Goal: Navigation & Orientation: Find specific page/section

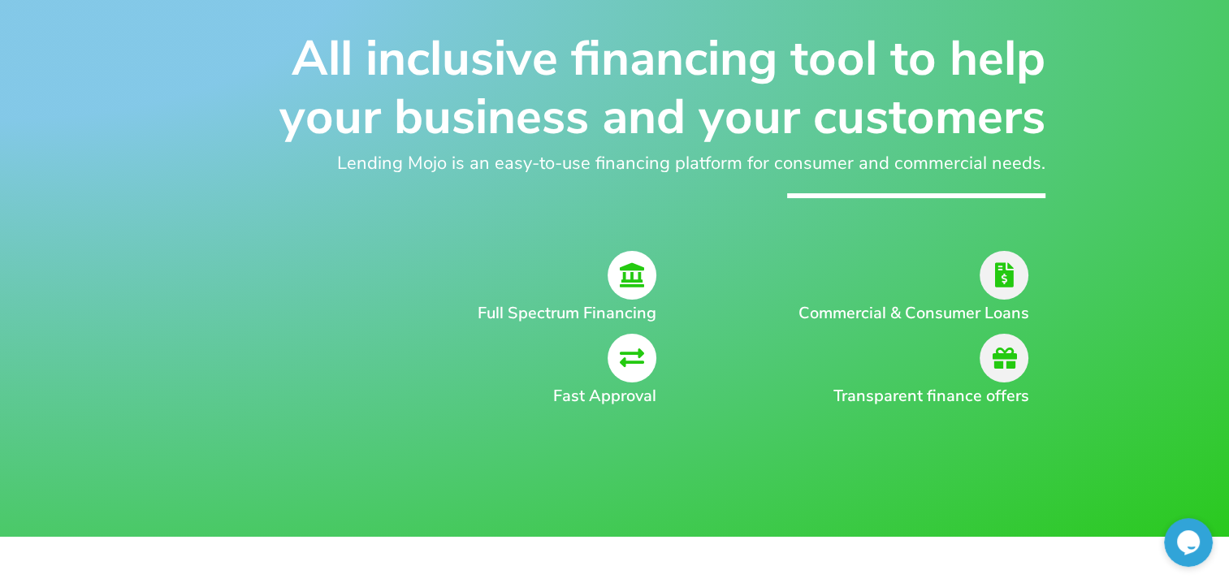
scroll to position [244, 0]
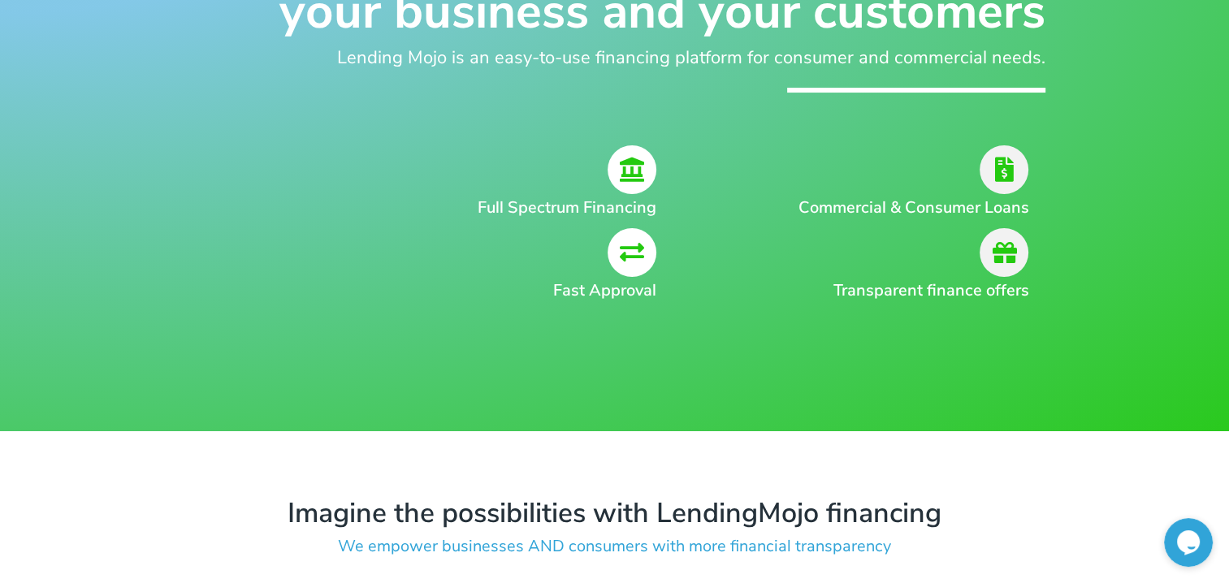
click at [1012, 167] on icon at bounding box center [1004, 169] width 49 height 49
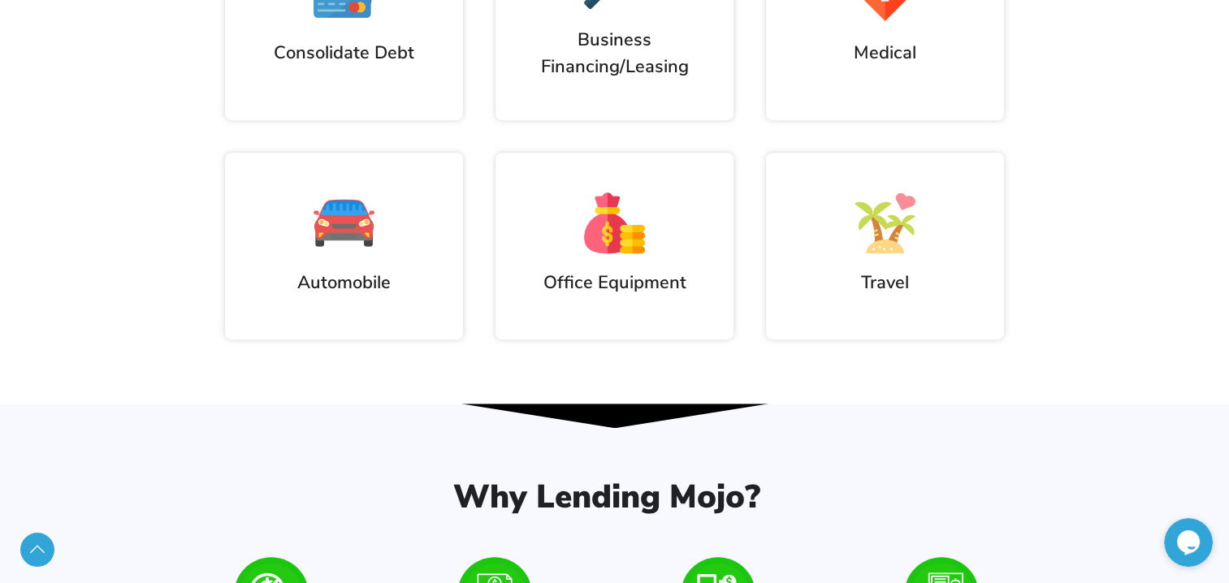
scroll to position [975, 0]
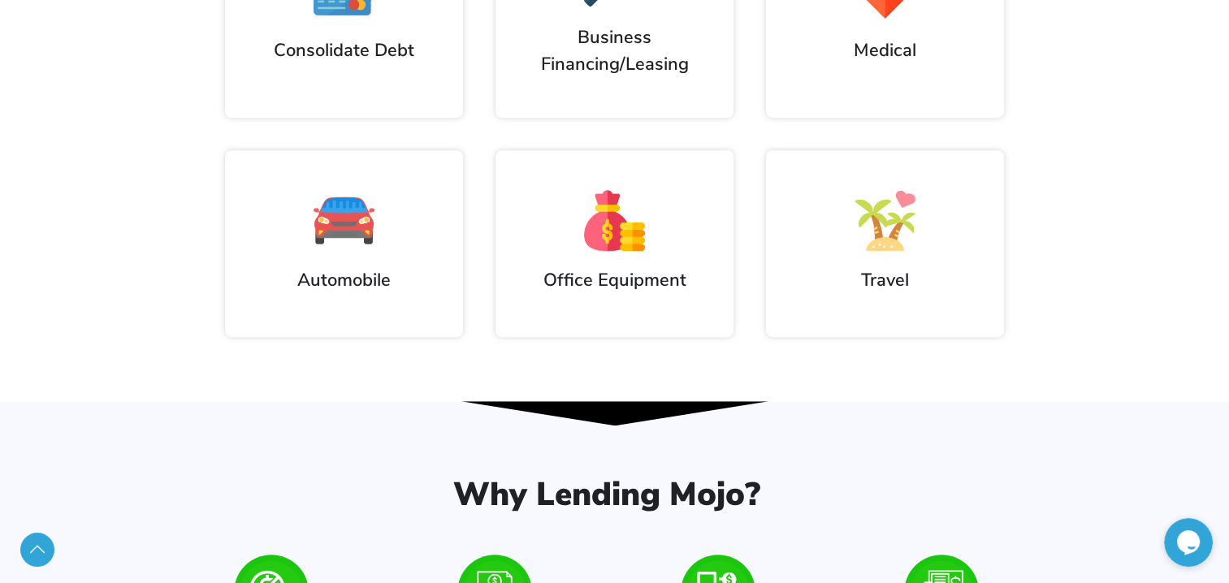
click at [418, 226] on div at bounding box center [344, 220] width 206 height 61
click at [320, 269] on h2 "Automobile" at bounding box center [344, 280] width 206 height 27
click at [335, 284] on h2 "Automobile" at bounding box center [344, 280] width 206 height 27
click at [338, 284] on h2 "Automobile" at bounding box center [344, 280] width 206 height 27
click at [335, 237] on img at bounding box center [344, 220] width 61 height 61
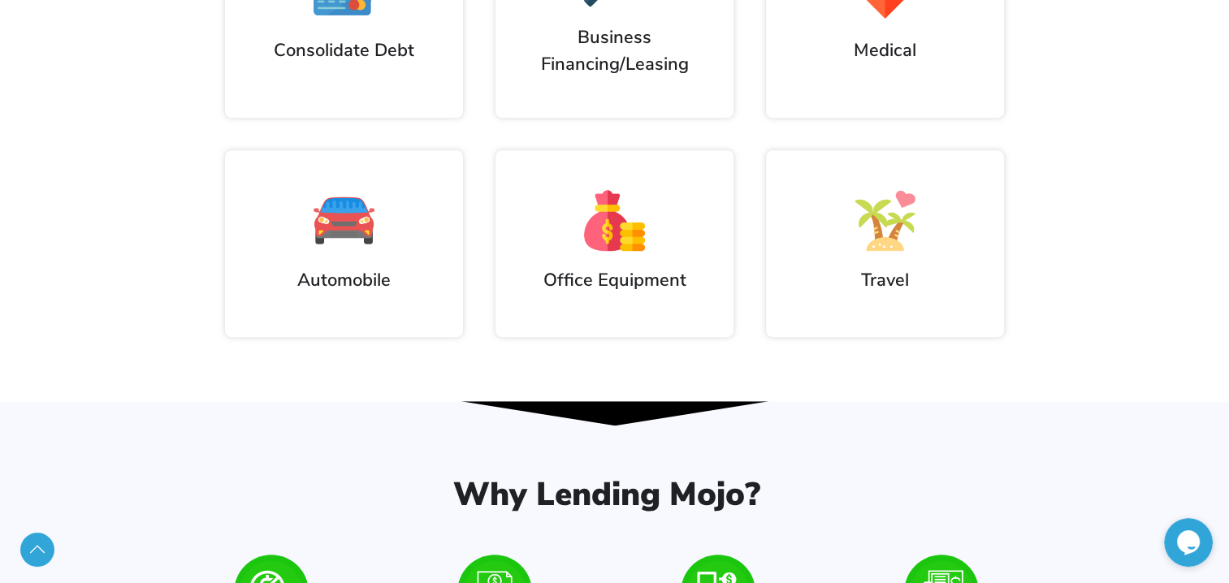
drag, startPoint x: 377, startPoint y: 218, endPoint x: 389, endPoint y: 218, distance: 12.2
click at [377, 218] on div at bounding box center [344, 220] width 206 height 61
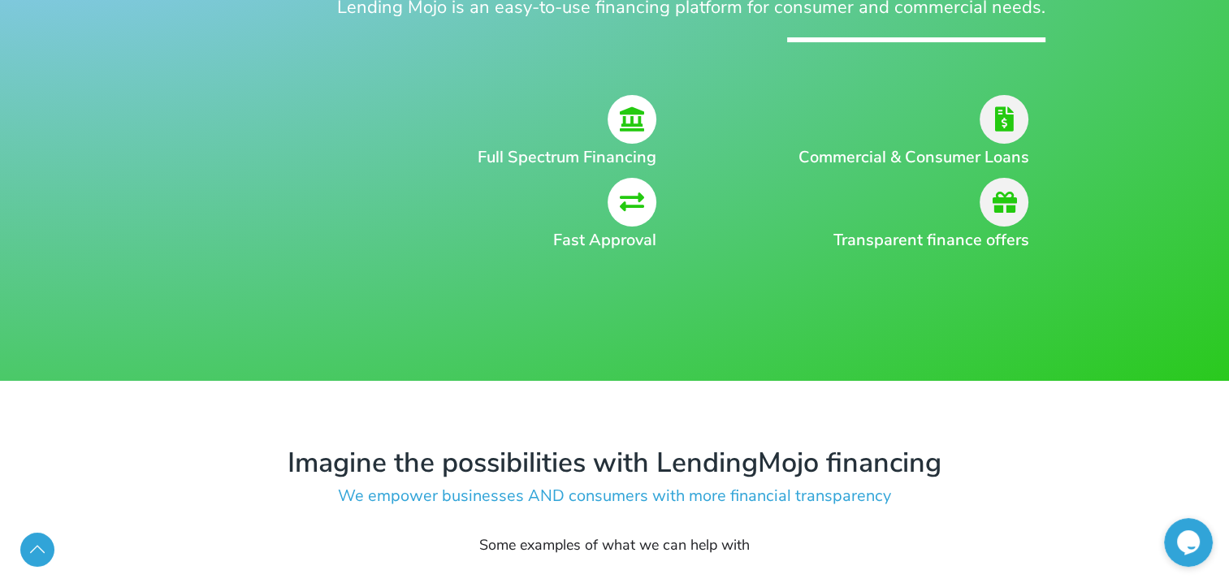
scroll to position [81, 0]
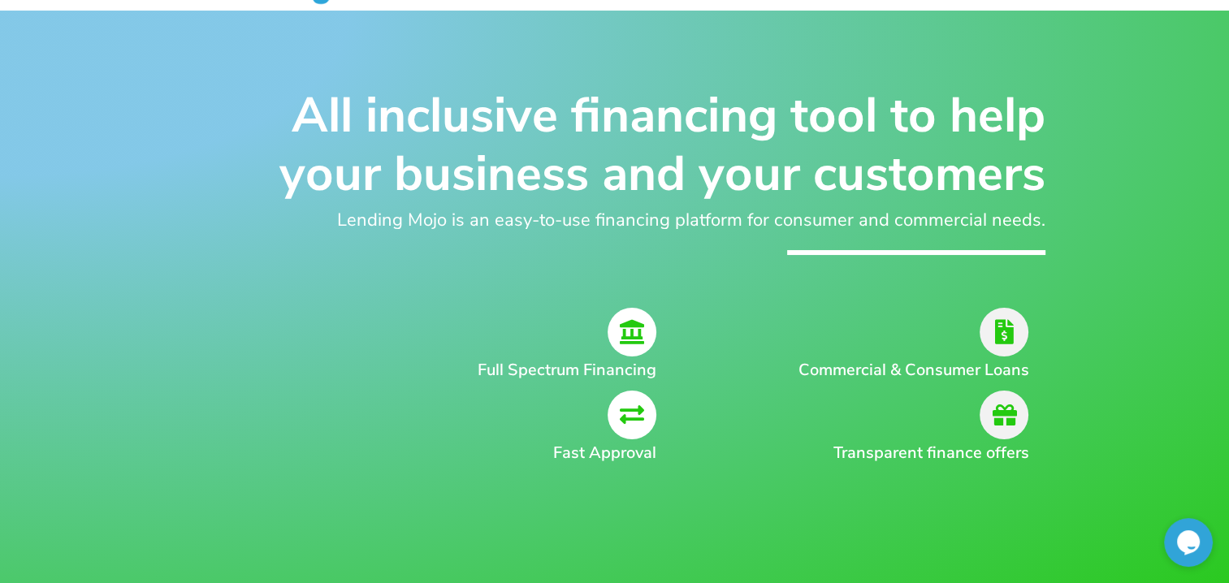
drag, startPoint x: 919, startPoint y: 357, endPoint x: 649, endPoint y: 289, distance: 278.0
click at [916, 357] on div "Commercial & Consumer Loans" at bounding box center [866, 345] width 323 height 75
click at [625, 320] on icon at bounding box center [632, 332] width 49 height 49
drag, startPoint x: 625, startPoint y: 320, endPoint x: 614, endPoint y: 221, distance: 99.7
click at [625, 316] on icon at bounding box center [632, 332] width 49 height 49
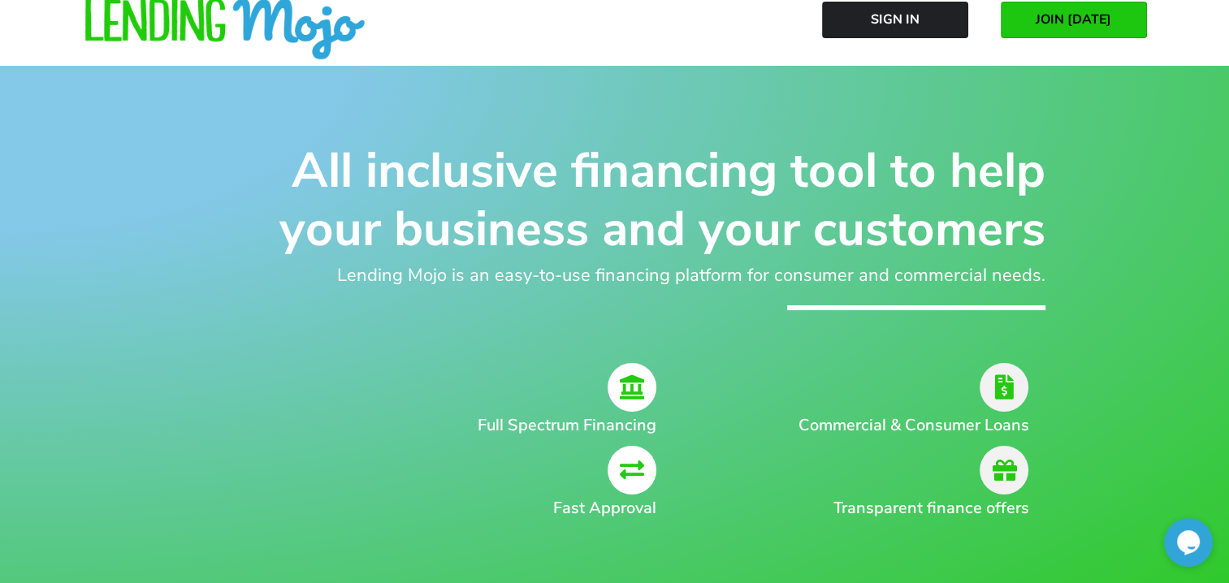
scroll to position [0, 0]
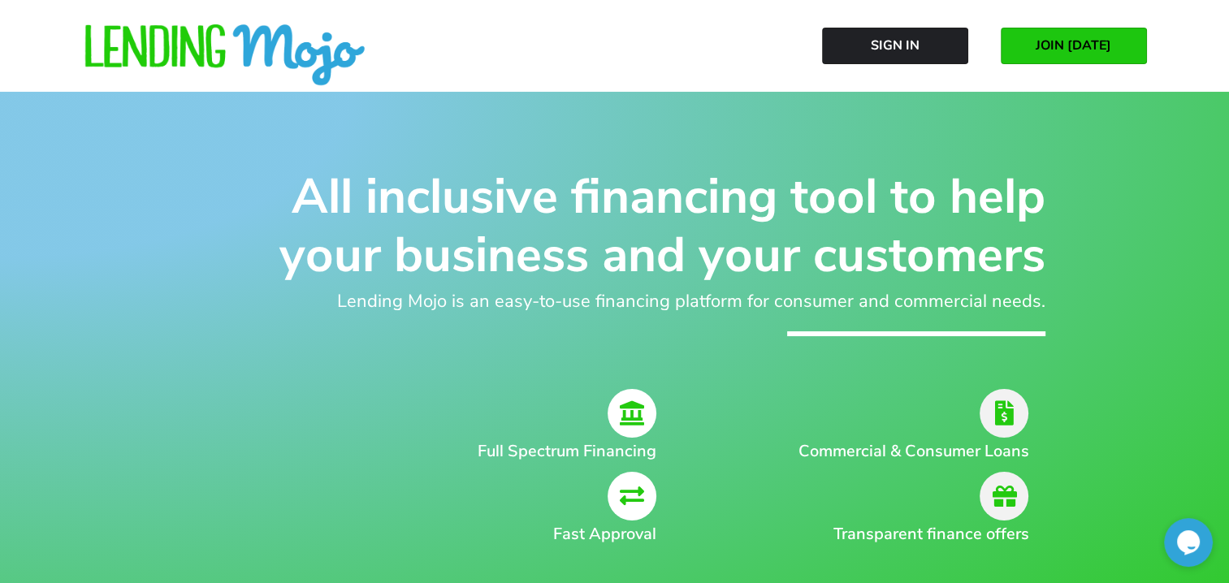
click at [196, 41] on img at bounding box center [225, 55] width 284 height 63
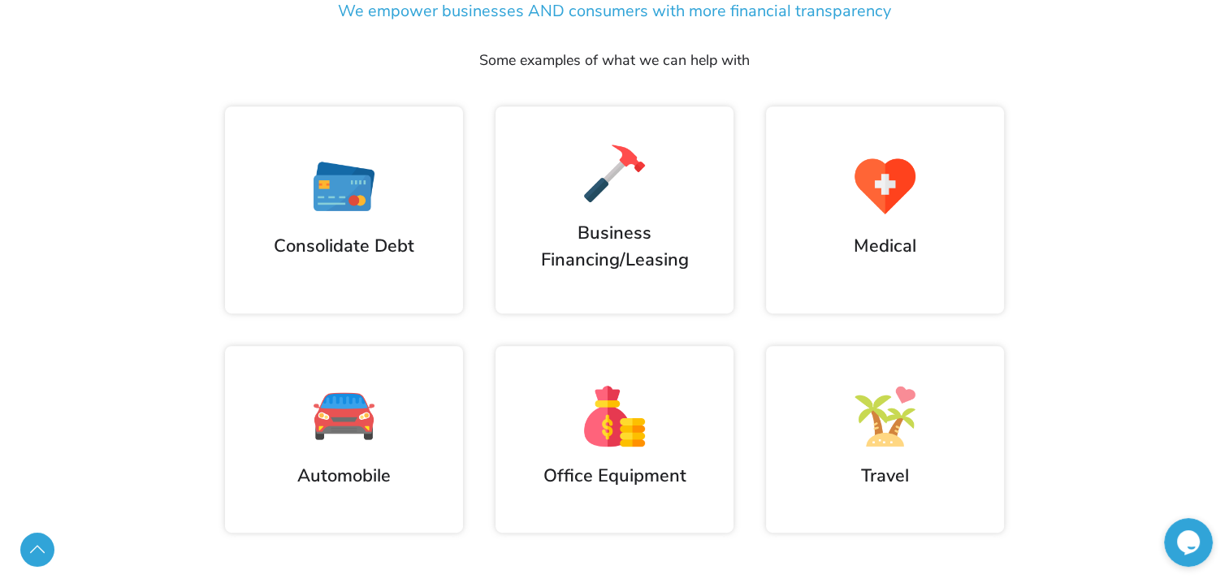
scroll to position [812, 0]
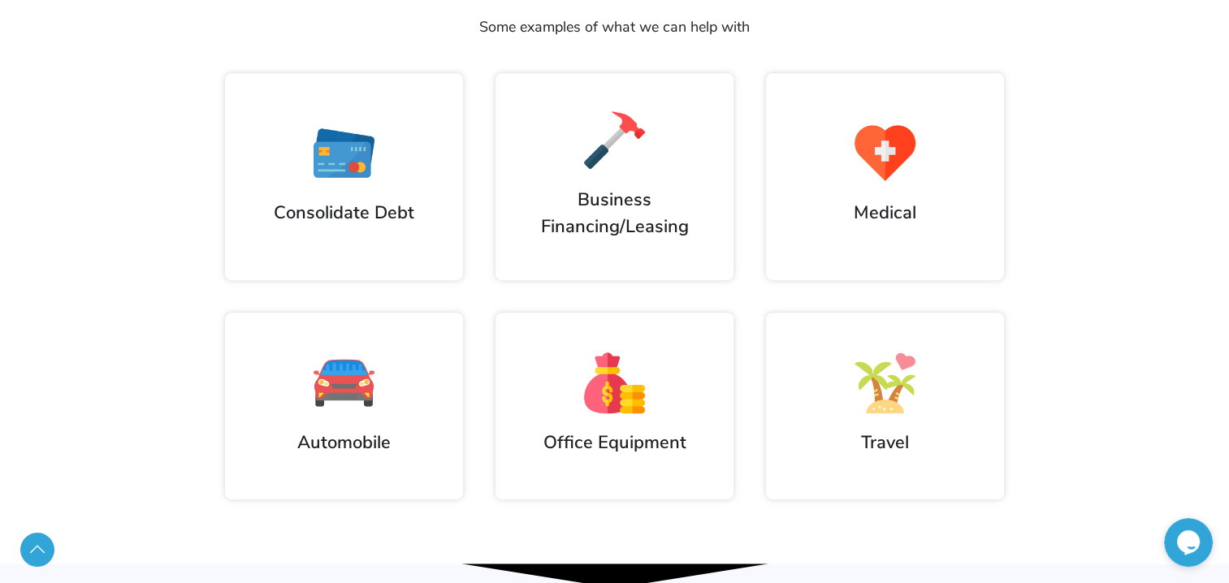
click at [578, 211] on h2 "Business Financing/Leasing" at bounding box center [615, 213] width 222 height 53
drag, startPoint x: 320, startPoint y: 186, endPoint x: 334, endPoint y: 185, distance: 13.8
click at [334, 185] on div "Consolidate Debt" at bounding box center [344, 175] width 206 height 104
drag, startPoint x: 334, startPoint y: 185, endPoint x: 868, endPoint y: 176, distance: 533.8
click at [694, 159] on div at bounding box center [615, 140] width 222 height 61
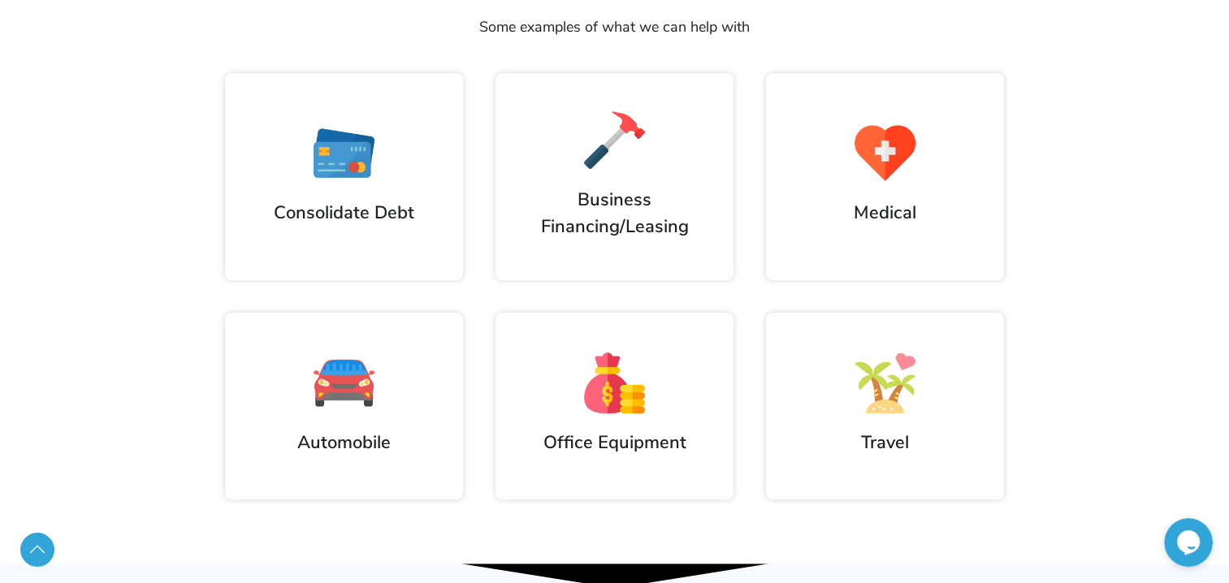
click at [1020, 180] on div "Imagine the possibilities with LendingMojo financing We empower businesses AND …" at bounding box center [614, 214] width 1229 height 702
drag, startPoint x: 887, startPoint y: 185, endPoint x: 882, endPoint y: 199, distance: 14.6
click at [890, 185] on div "Medical" at bounding box center [885, 175] width 206 height 104
drag, startPoint x: 853, startPoint y: 326, endPoint x: 852, endPoint y: 374, distance: 48.7
click at [854, 333] on div "Travel" at bounding box center [885, 406] width 238 height 187
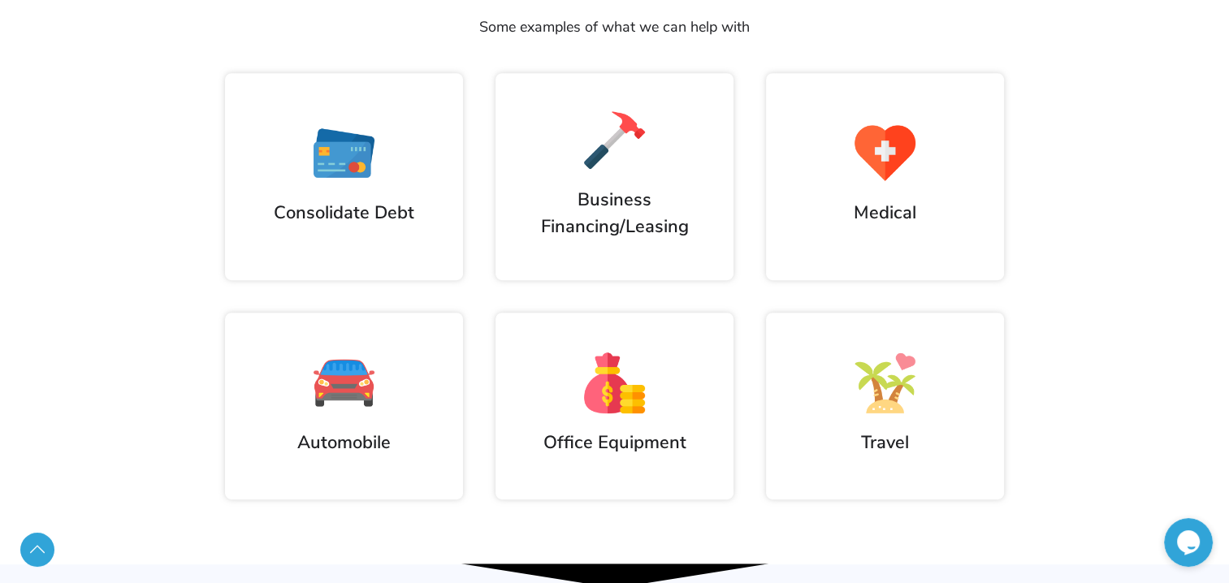
drag, startPoint x: 851, startPoint y: 379, endPoint x: 562, endPoint y: 357, distance: 289.2
click at [803, 379] on div at bounding box center [885, 383] width 206 height 61
click at [545, 355] on div at bounding box center [615, 383] width 206 height 61
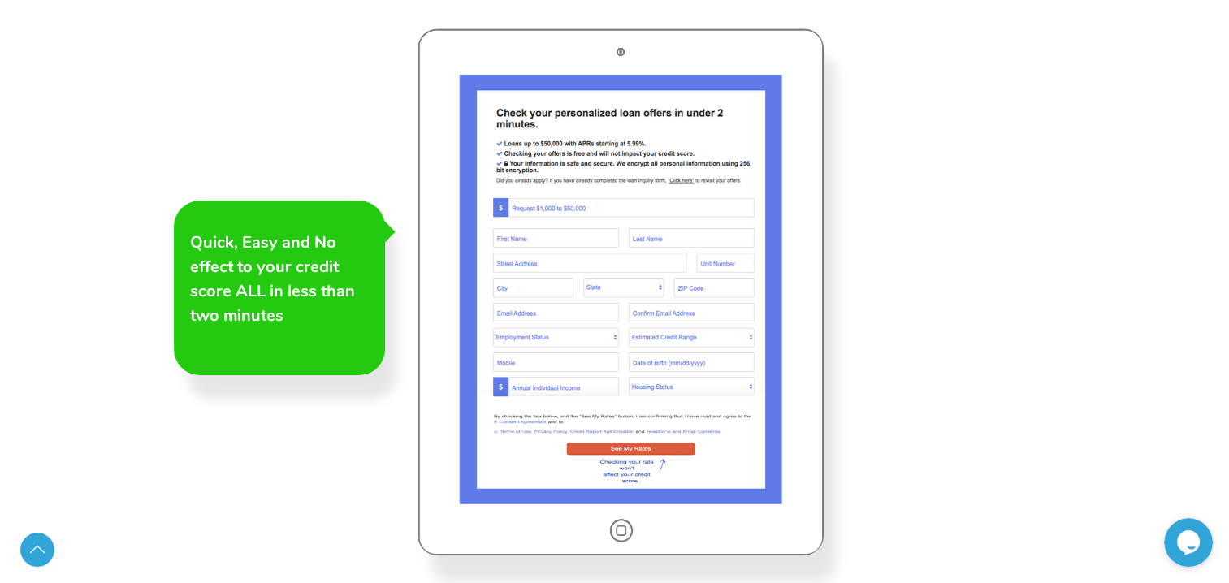
scroll to position [2437, 0]
click at [587, 328] on div at bounding box center [621, 291] width 406 height 527
drag, startPoint x: 587, startPoint y: 170, endPoint x: 583, endPoint y: 151, distance: 19.0
click at [583, 158] on div at bounding box center [621, 291] width 406 height 527
click at [575, 68] on div at bounding box center [621, 291] width 406 height 527
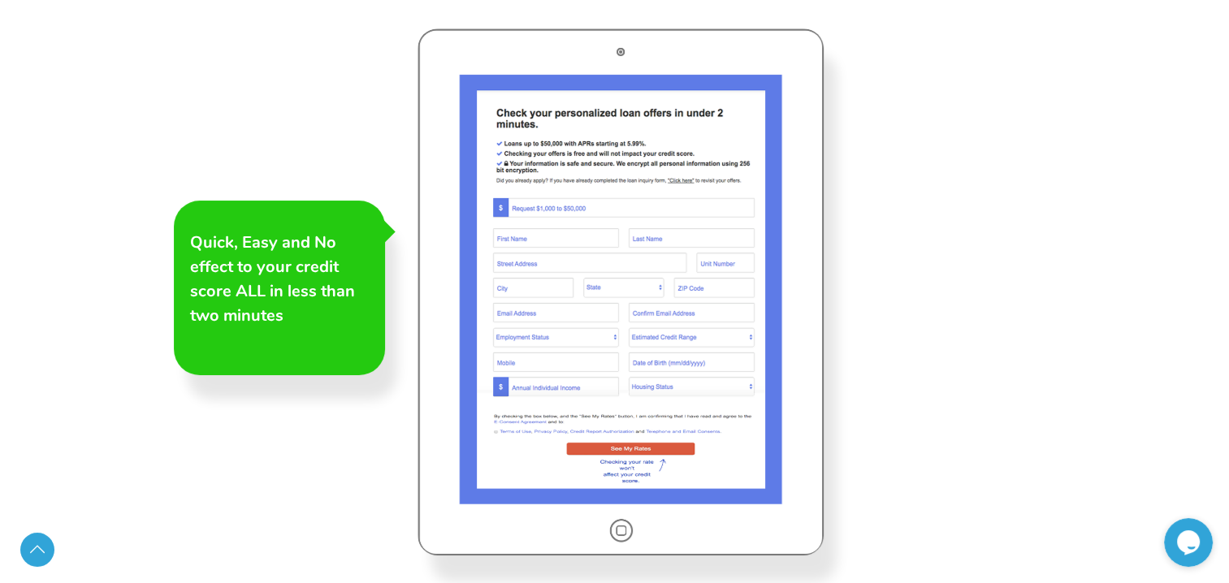
click at [676, 412] on div at bounding box center [621, 291] width 406 height 527
drag, startPoint x: 569, startPoint y: 520, endPoint x: 663, endPoint y: 538, distance: 95.9
click at [599, 530] on div at bounding box center [621, 291] width 406 height 527
click at [676, 538] on div at bounding box center [621, 291] width 406 height 527
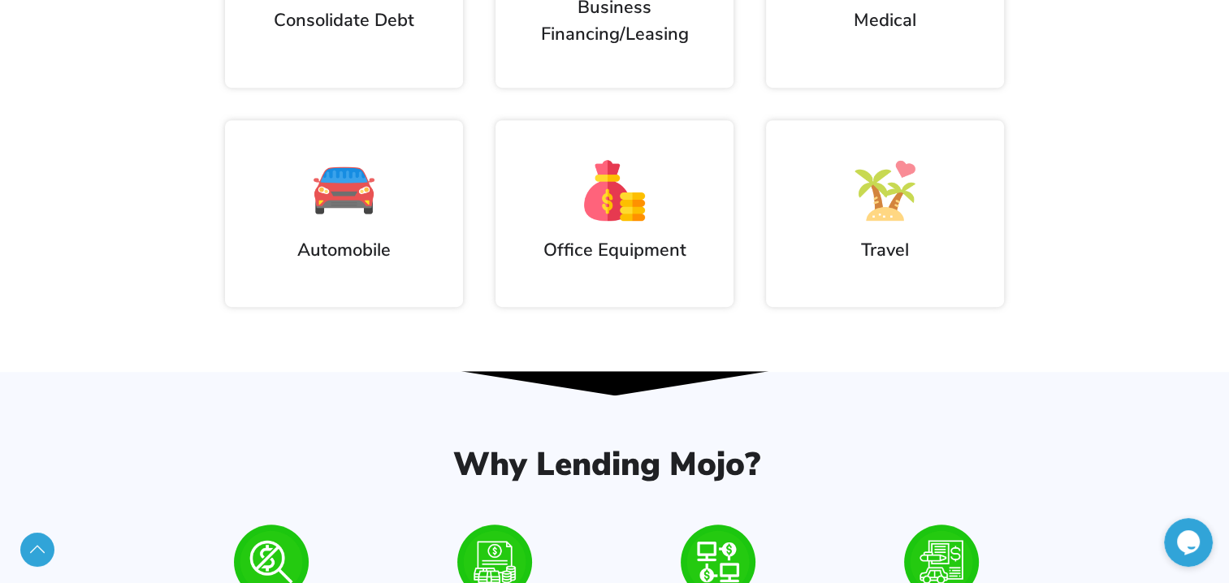
scroll to position [0, 0]
